Goal: Information Seeking & Learning: Check status

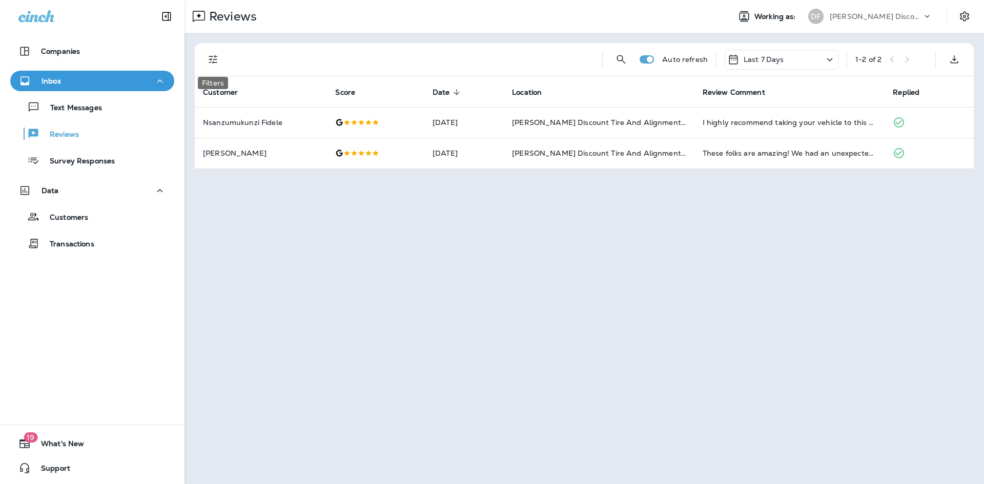
click at [216, 65] on icon "Filters" at bounding box center [213, 59] width 12 height 12
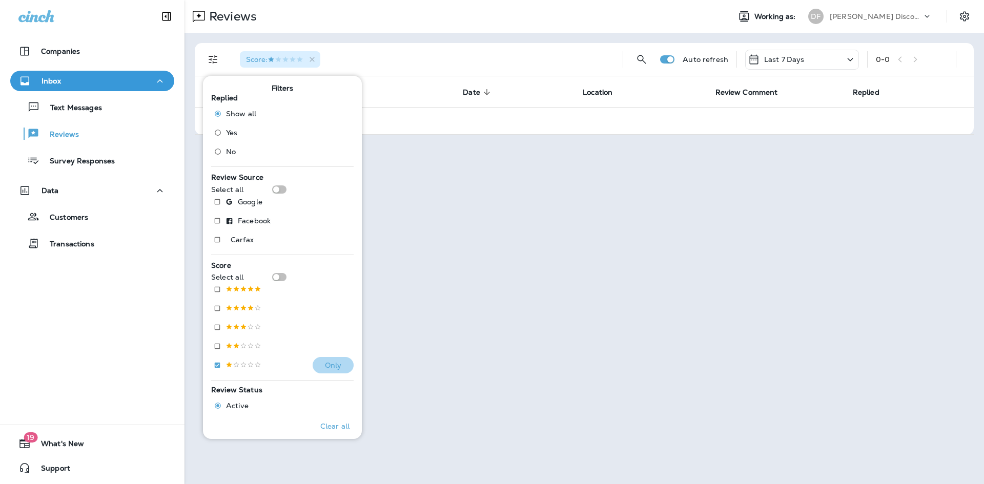
click at [325, 361] on p "Only" at bounding box center [333, 365] width 17 height 8
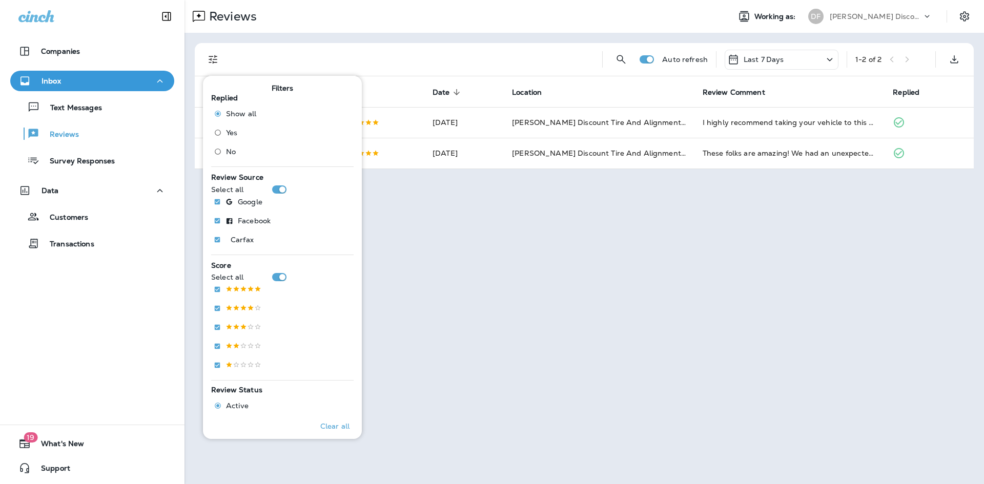
click at [517, 272] on div "Reviews Working as: DF [PERSON_NAME] Discount Tire & Alignment Auto refresh Las…" at bounding box center [585, 242] width 800 height 484
